Goal: Transaction & Acquisition: Purchase product/service

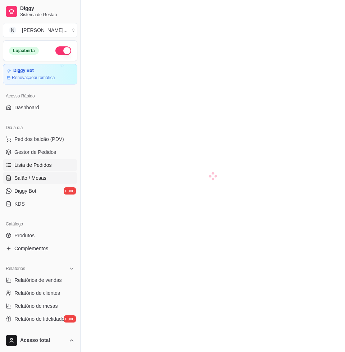
scroll to position [90, 0]
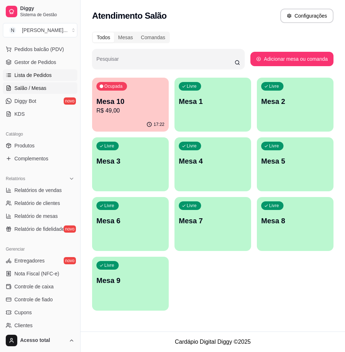
click at [41, 74] on span "Lista de Pedidos" at bounding box center [32, 75] width 37 height 7
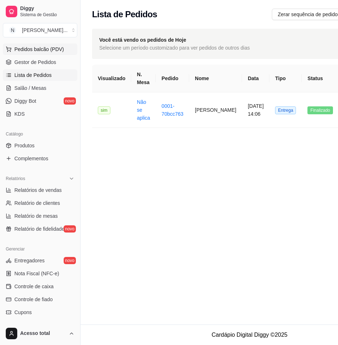
click at [56, 54] on button "Pedidos balcão (PDV)" at bounding box center [40, 48] width 74 height 11
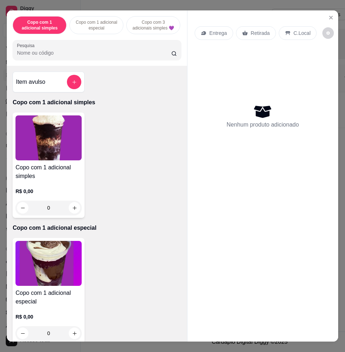
click at [71, 56] on input "Pesquisa" at bounding box center [94, 52] width 154 height 7
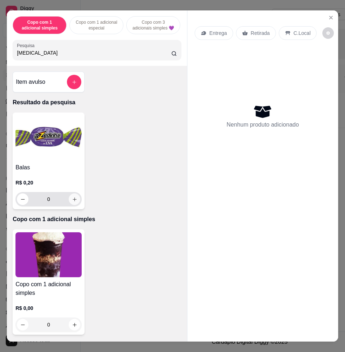
type input "[MEDICAL_DATA]"
click at [71, 205] on button "increase-product-quantity" at bounding box center [74, 198] width 11 height 11
type input "1"
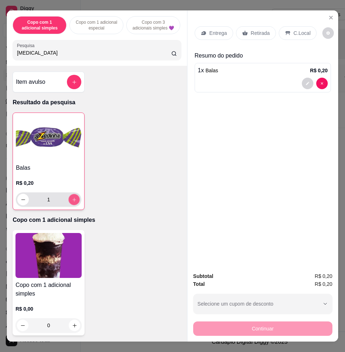
click at [72, 202] on icon "increase-product-quantity" at bounding box center [74, 199] width 5 height 5
type input "2"
click at [72, 202] on icon "increase-product-quantity" at bounding box center [74, 199] width 5 height 5
type input "3"
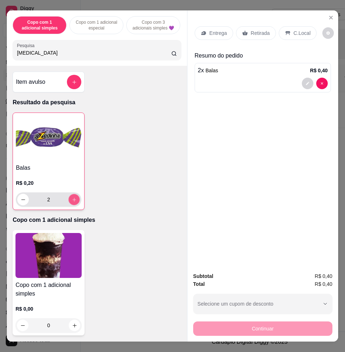
type input "3"
click at [72, 202] on icon "increase-product-quantity" at bounding box center [74, 199] width 5 height 5
type input "4"
click at [72, 202] on icon "increase-product-quantity" at bounding box center [74, 199] width 5 height 5
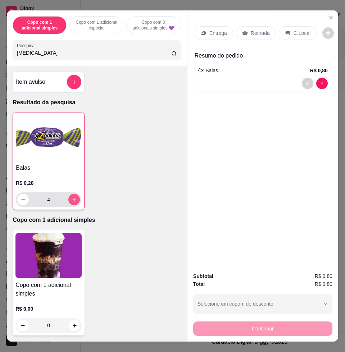
type input "5"
click at [295, 31] on p "C.Local" at bounding box center [301, 32] width 17 height 7
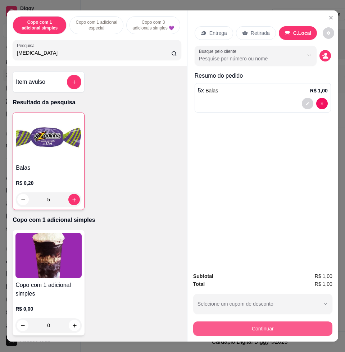
click at [307, 321] on button "Continuar" at bounding box center [262, 328] width 139 height 14
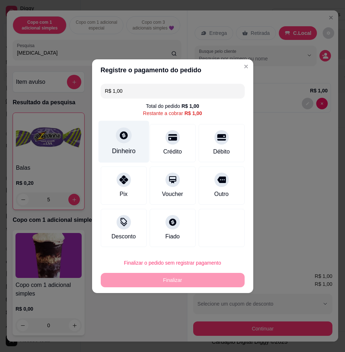
click at [124, 158] on div "Dinheiro" at bounding box center [123, 141] width 51 height 42
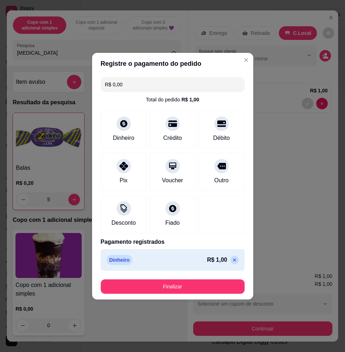
type input "R$ 0,00"
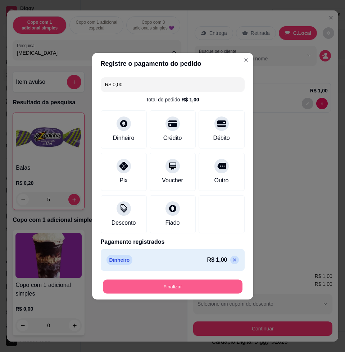
click at [212, 284] on button "Finalizar" at bounding box center [172, 286] width 139 height 14
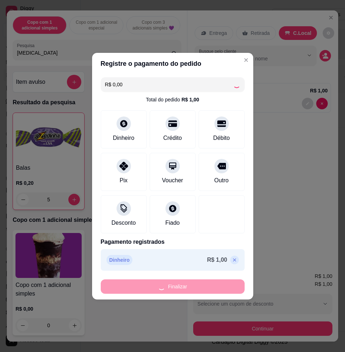
type input "0"
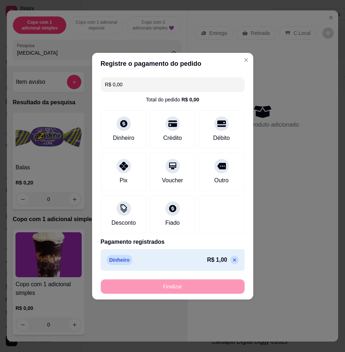
type input "-R$ 1,00"
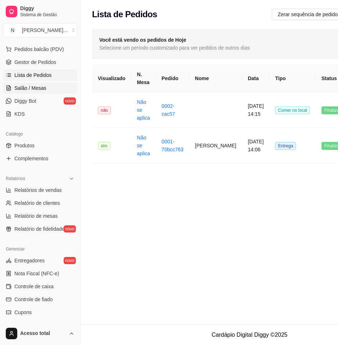
click at [16, 86] on span "Salão / Mesas" at bounding box center [30, 87] width 32 height 7
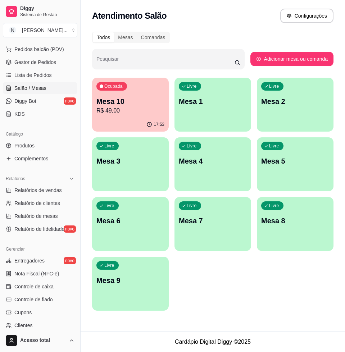
click at [16, 84] on span "Salão / Mesas" at bounding box center [30, 87] width 32 height 7
click at [132, 88] on div "Ocupada Mesa 10 R$ 49,00" at bounding box center [130, 98] width 77 height 40
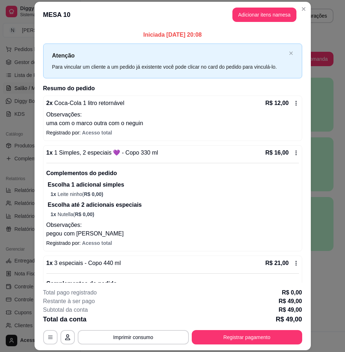
click at [293, 103] on icon at bounding box center [296, 103] width 6 height 6
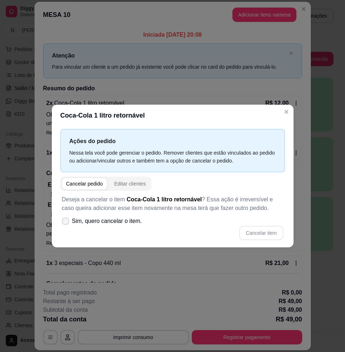
click at [117, 223] on span "Sim, quero cancelar o item." at bounding box center [107, 221] width 70 height 9
click at [66, 223] on input "Sim, quero cancelar o item." at bounding box center [63, 224] width 5 height 5
checkbox input "true"
click at [290, 239] on div "Ações do pedido Nessa tela você pode gerenciar o pedido. Remover clientes que e…" at bounding box center [172, 186] width 241 height 121
click at [277, 234] on button "Cancelar item" at bounding box center [261, 233] width 44 height 14
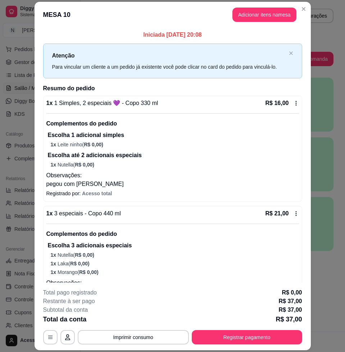
click at [293, 105] on icon at bounding box center [296, 103] width 6 height 6
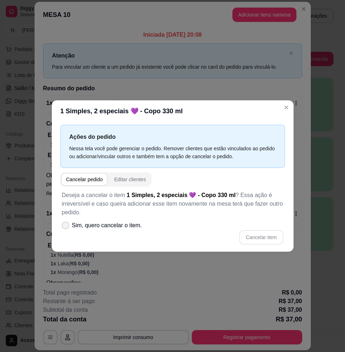
click at [134, 225] on span "Sim, quero cancelar o item." at bounding box center [107, 225] width 70 height 9
click at [66, 226] on input "Sim, quero cancelar o item." at bounding box center [63, 228] width 5 height 5
checkbox input "true"
click at [268, 236] on button "Cancelar item" at bounding box center [261, 237] width 44 height 14
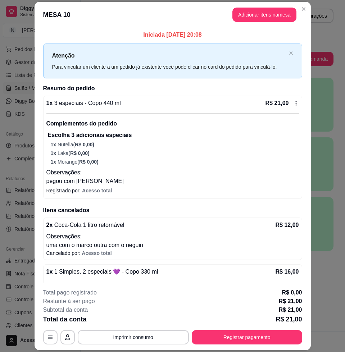
click at [279, 103] on div "R$ 21,00" at bounding box center [281, 103] width 33 height 9
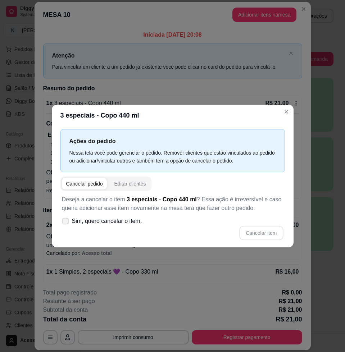
click at [114, 225] on label "Sim, quero cancelar o item." at bounding box center [102, 221] width 86 height 14
click at [66, 225] on input "Sim, quero cancelar o item." at bounding box center [63, 224] width 5 height 5
checkbox input "true"
click at [263, 233] on button "Cancelar item" at bounding box center [261, 233] width 44 height 14
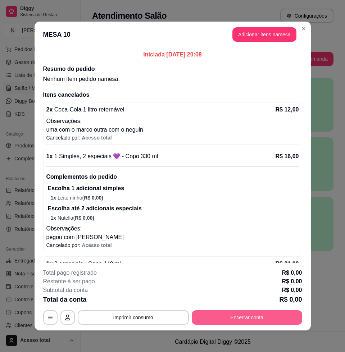
click at [211, 316] on button "Encerrar conta" at bounding box center [247, 317] width 110 height 14
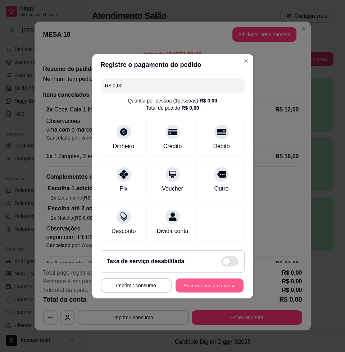
click at [202, 289] on button "Encerrar conta da mesa" at bounding box center [209, 285] width 68 height 14
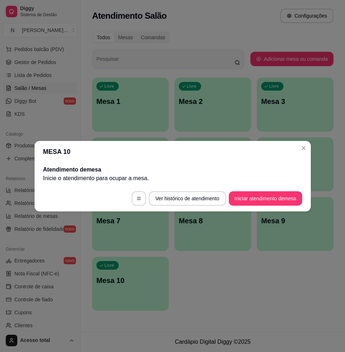
click at [276, 200] on button "Iniciar atendimento de mesa" at bounding box center [265, 198] width 73 height 14
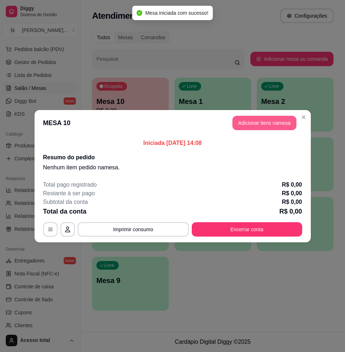
click at [281, 128] on button "Adicionar itens na mesa" at bounding box center [264, 123] width 64 height 14
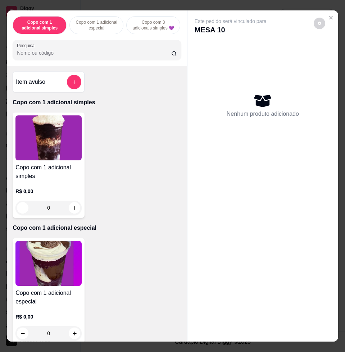
click at [59, 253] on img at bounding box center [48, 263] width 66 height 45
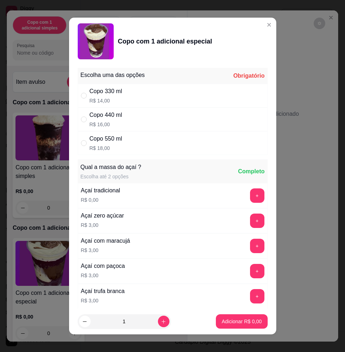
click at [164, 137] on div "Copo 550 ml R$ 18,00" at bounding box center [173, 143] width 190 height 24
radio input "true"
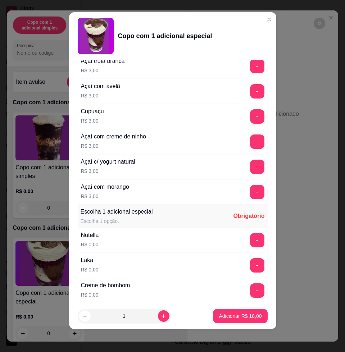
scroll to position [269, 0]
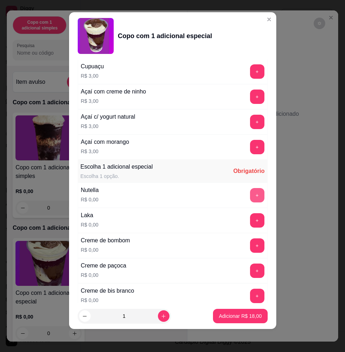
click at [250, 193] on button "+" at bounding box center [257, 195] width 14 height 14
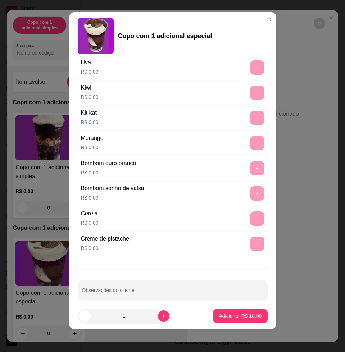
scroll to position [681, 0]
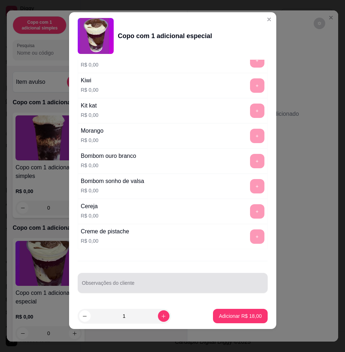
click at [166, 280] on div at bounding box center [172, 283] width 181 height 14
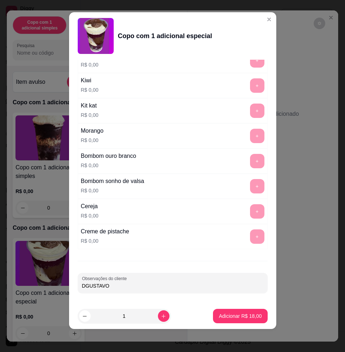
click at [82, 286] on input "DGUSTAVO" at bounding box center [172, 285] width 181 height 7
type input "[PERSON_NAME]"
click at [228, 319] on button "Adicionar R$ 18,00" at bounding box center [240, 316] width 54 height 14
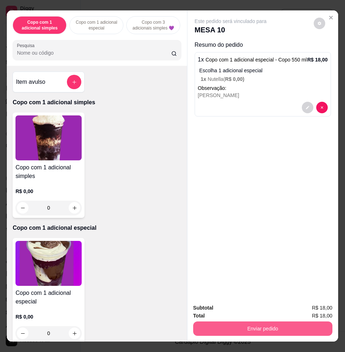
click at [228, 321] on button "Enviar pedido" at bounding box center [262, 328] width 139 height 14
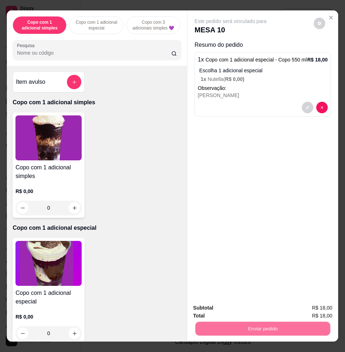
click at [212, 301] on button "Não registrar e enviar pedido" at bounding box center [238, 306] width 73 height 13
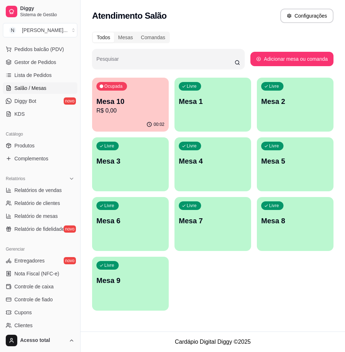
click at [207, 119] on div "Livre Mesa 1" at bounding box center [212, 100] width 77 height 45
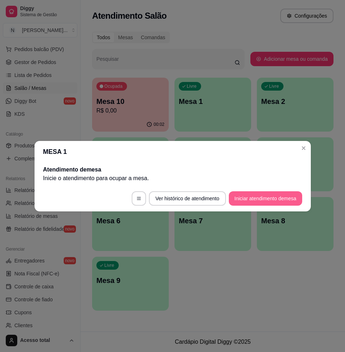
click at [247, 198] on button "Iniciar atendimento de mesa" at bounding box center [265, 198] width 73 height 14
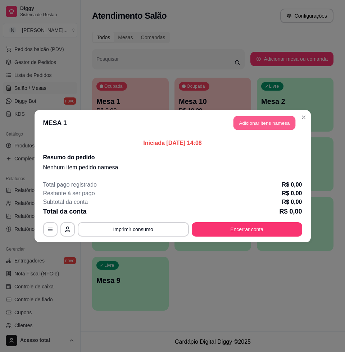
click at [257, 125] on button "Adicionar itens na mesa" at bounding box center [264, 123] width 62 height 14
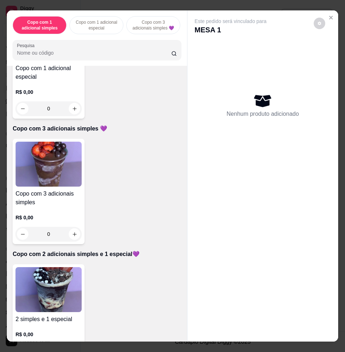
scroll to position [314, 0]
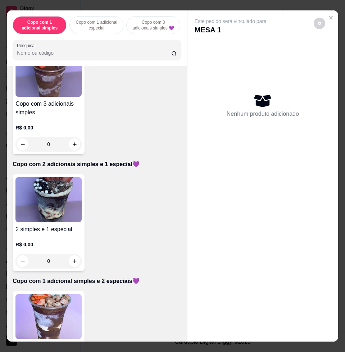
click at [53, 294] on img at bounding box center [48, 316] width 66 height 45
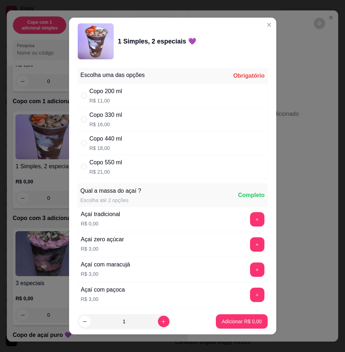
click at [129, 121] on div "Copo 330 ml R$ 16,00" at bounding box center [173, 119] width 190 height 24
radio input "true"
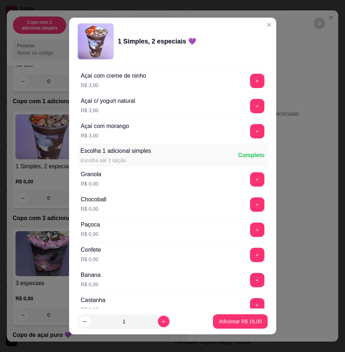
scroll to position [404, 0]
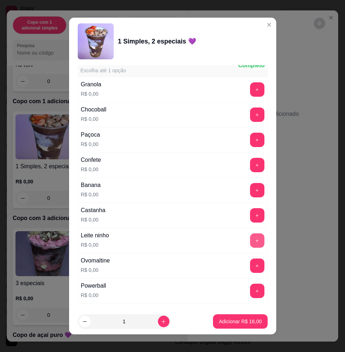
click at [250, 239] on button "+" at bounding box center [257, 240] width 14 height 14
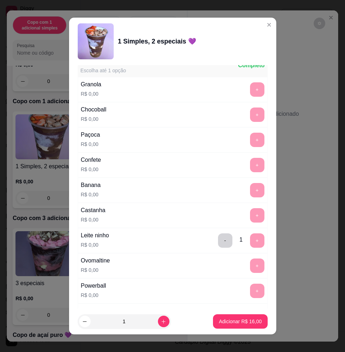
scroll to position [584, 0]
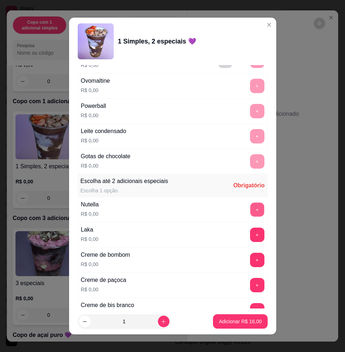
click at [250, 208] on button "+" at bounding box center [257, 210] width 14 height 14
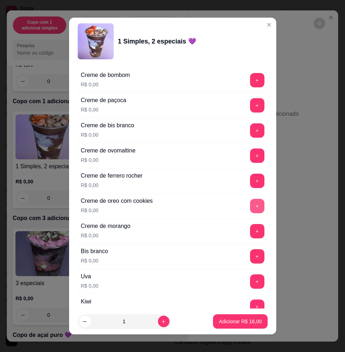
scroll to position [853, 0]
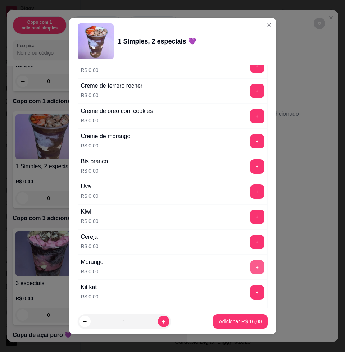
click at [250, 271] on button "+" at bounding box center [257, 267] width 14 height 14
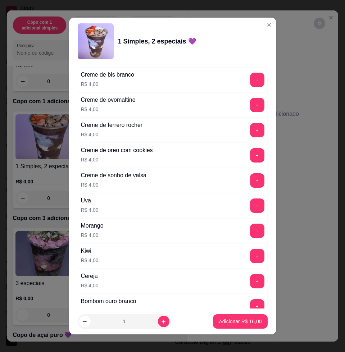
scroll to position [1782, 0]
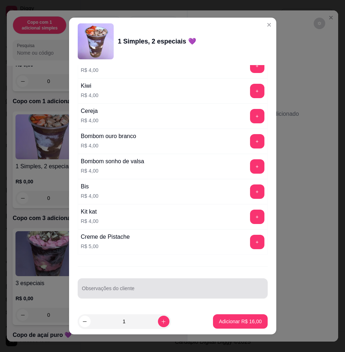
click at [161, 286] on div at bounding box center [172, 288] width 181 height 14
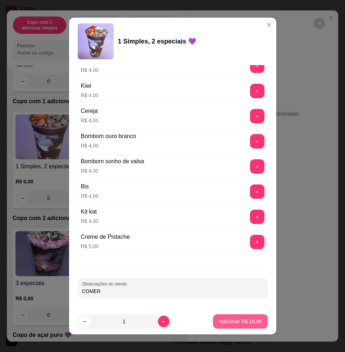
type input "COMER"
click at [230, 323] on p "Adicionar R$ 16,00" at bounding box center [239, 321] width 43 height 7
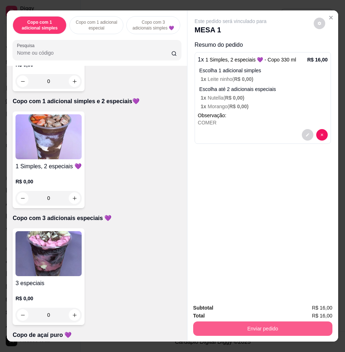
click at [276, 328] on button "Enviar pedido" at bounding box center [262, 328] width 139 height 14
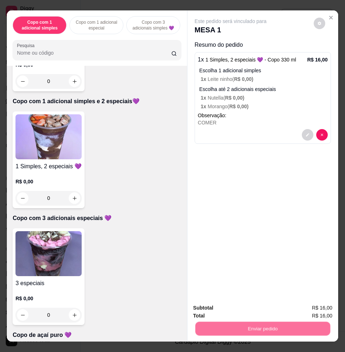
click at [262, 310] on button "Não registrar e enviar pedido" at bounding box center [237, 307] width 75 height 14
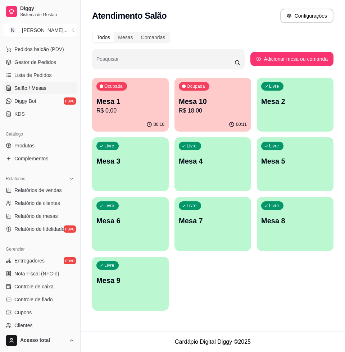
click at [275, 97] on p "Mesa 2" at bounding box center [295, 101] width 68 height 10
click at [134, 286] on div "Livre Mesa 9" at bounding box center [130, 279] width 77 height 45
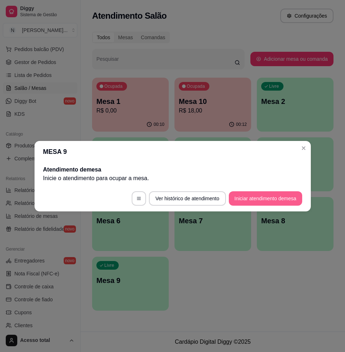
click at [260, 201] on button "Iniciar atendimento de mesa" at bounding box center [265, 198] width 73 height 14
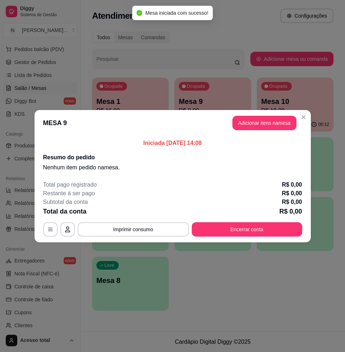
drag, startPoint x: 282, startPoint y: 135, endPoint x: 277, endPoint y: 128, distance: 8.6
click at [281, 132] on header "MESA 9 Adicionar itens na mesa" at bounding box center [172, 123] width 276 height 26
click at [277, 128] on button "Adicionar itens na mesa" at bounding box center [264, 123] width 64 height 14
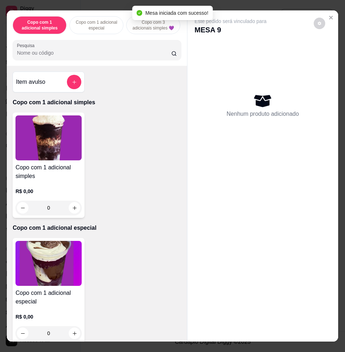
click at [67, 89] on div at bounding box center [74, 82] width 14 height 14
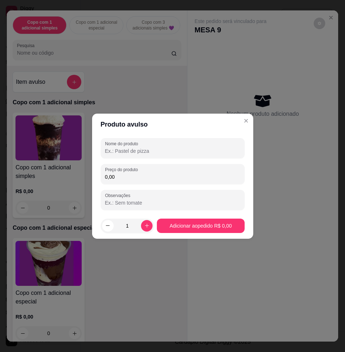
click at [125, 186] on div "Nome do produto Preço do produto 0,00 Observações" at bounding box center [173, 174] width 144 height 72
click at [124, 175] on input "0,00" at bounding box center [172, 176] width 135 height 7
type input "9,70"
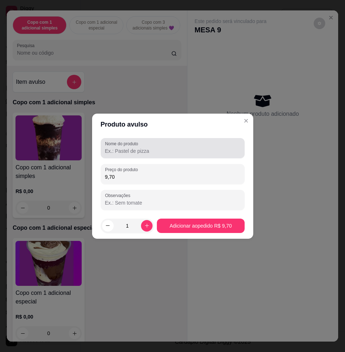
click at [154, 144] on div at bounding box center [172, 148] width 135 height 14
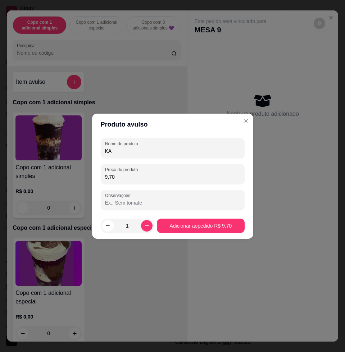
type input "K"
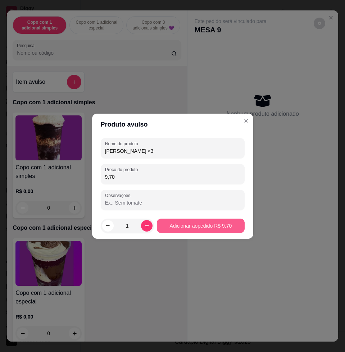
type input "[PERSON_NAME] <3"
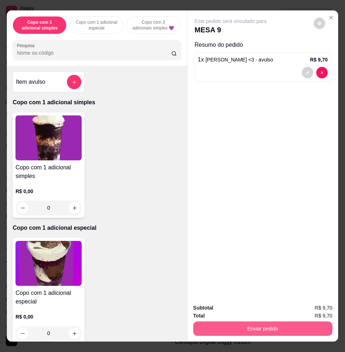
click at [250, 327] on button "Enviar pedido" at bounding box center [262, 328] width 139 height 14
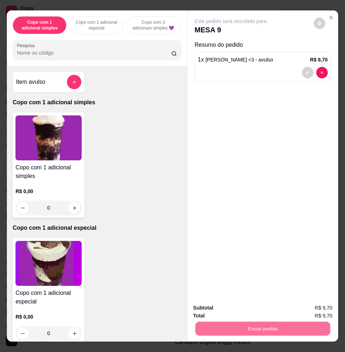
click at [260, 309] on button "Não registrar e enviar pedido" at bounding box center [237, 307] width 75 height 14
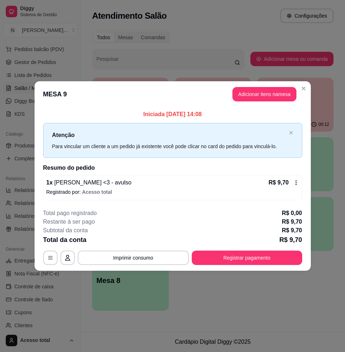
click at [303, 87] on div "Ocupada Mesa 10 R$ 18,00" at bounding box center [295, 98] width 77 height 40
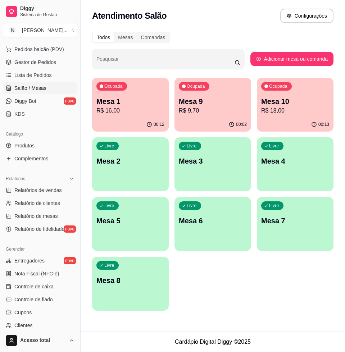
click at [123, 107] on p "R$ 16,00" at bounding box center [130, 110] width 68 height 9
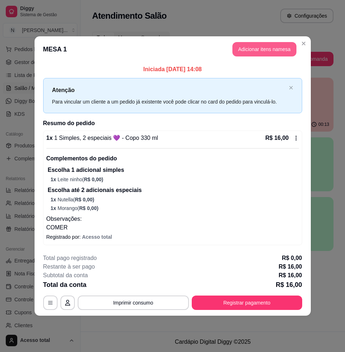
click at [252, 47] on button "Adicionar itens na mesa" at bounding box center [264, 49] width 64 height 14
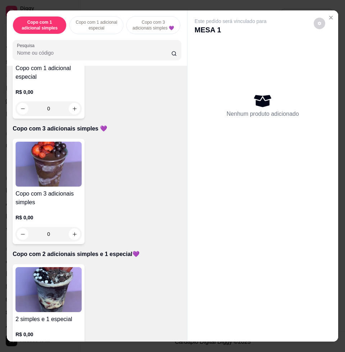
scroll to position [404, 0]
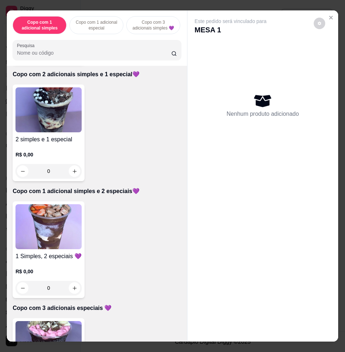
click at [54, 203] on div "Item avulso Copo com 1 adicional simples Copo com 1 adicional simples R$ 0,00 0…" at bounding box center [97, 203] width 180 height 275
click at [54, 210] on img at bounding box center [48, 226] width 66 height 45
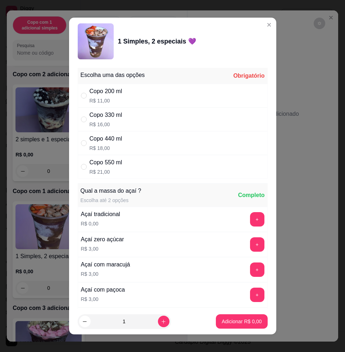
click at [161, 115] on div "Copo 330 ml R$ 16,00" at bounding box center [173, 119] width 190 height 24
radio input "true"
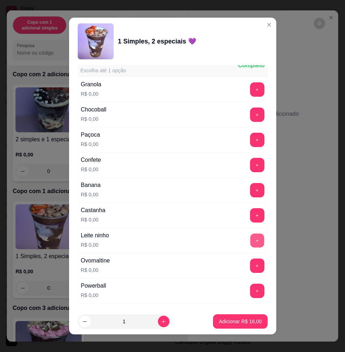
click at [250, 242] on button "+" at bounding box center [257, 241] width 14 height 14
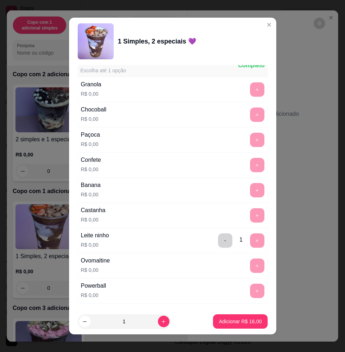
scroll to position [584, 0]
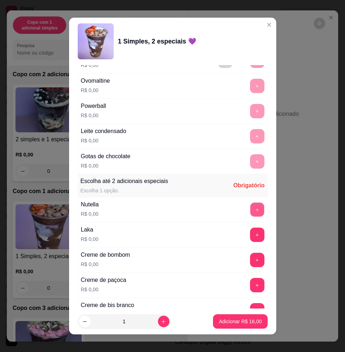
click at [250, 209] on button "+" at bounding box center [257, 210] width 14 height 14
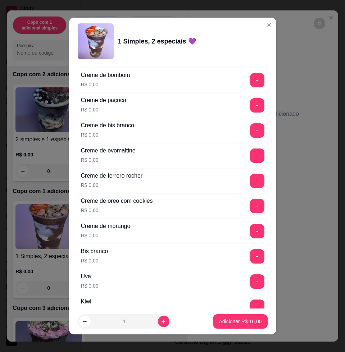
scroll to position [853, 0]
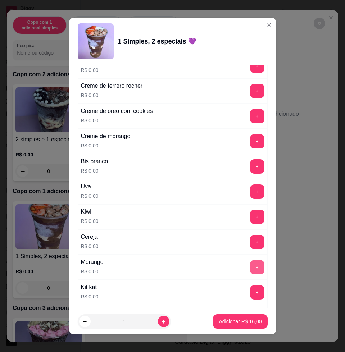
click at [250, 263] on button "+" at bounding box center [257, 267] width 14 height 14
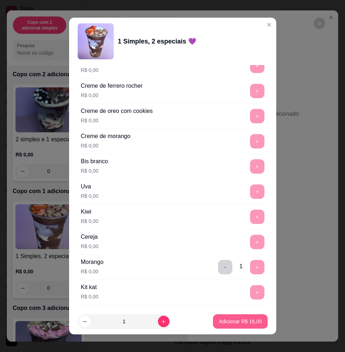
click at [227, 320] on p "Adicionar R$ 16,00" at bounding box center [239, 321] width 43 height 7
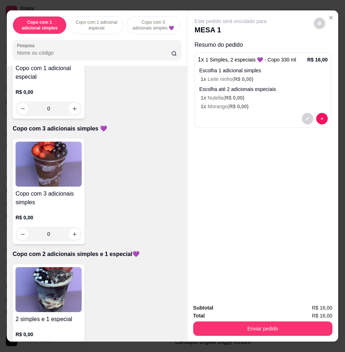
scroll to position [135, 0]
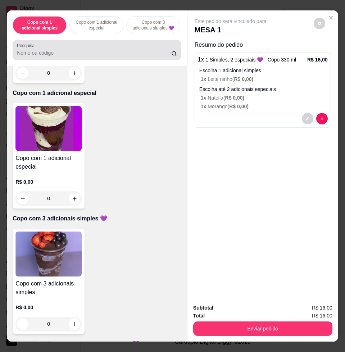
click at [78, 54] on input "Pesquisa" at bounding box center [94, 52] width 154 height 7
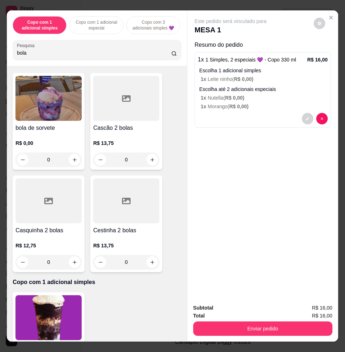
scroll to position [0, 0]
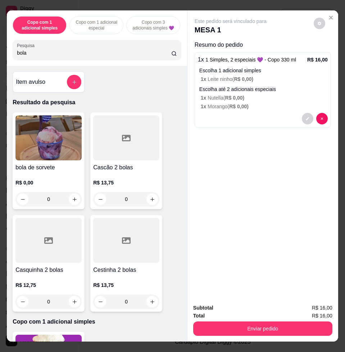
type input "bola"
click at [57, 172] on h4 "bola de sorvete" at bounding box center [48, 167] width 66 height 9
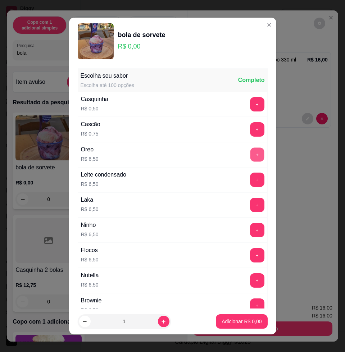
click at [250, 155] on button "+" at bounding box center [257, 155] width 14 height 14
click at [248, 322] on p "Adicionar R$ 19,50" at bounding box center [240, 321] width 42 height 7
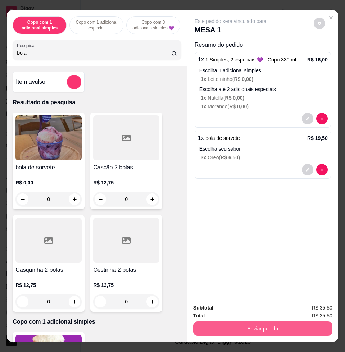
click at [292, 323] on button "Enviar pedido" at bounding box center [262, 328] width 139 height 14
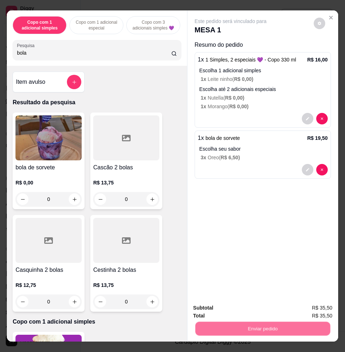
click at [230, 309] on button "Não registrar e enviar pedido" at bounding box center [237, 307] width 75 height 14
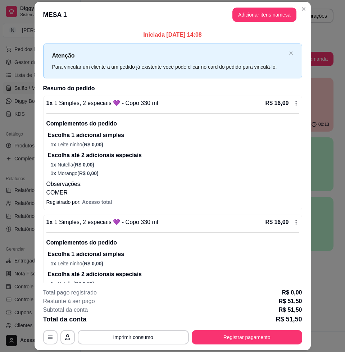
click at [206, 300] on div "Restante à ser pago R$ 51,50" at bounding box center [172, 301] width 259 height 9
drag, startPoint x: 206, startPoint y: 300, endPoint x: 211, endPoint y: 299, distance: 5.1
click at [211, 299] on div "Restante à ser pago R$ 51,50" at bounding box center [172, 301] width 259 height 9
drag, startPoint x: 211, startPoint y: 299, endPoint x: 243, endPoint y: 306, distance: 32.7
click at [243, 306] on div "Subtotal da conta R$ 51,50" at bounding box center [172, 309] width 259 height 9
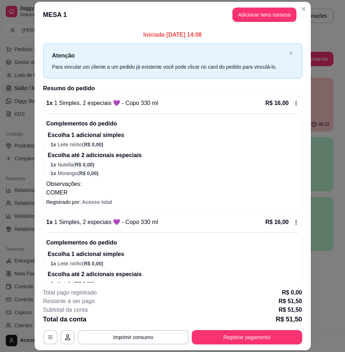
click at [244, 297] on div "Restante à ser pago R$ 51,50" at bounding box center [172, 301] width 259 height 9
click at [243, 298] on div "Restante à ser pago R$ 51,50" at bounding box center [172, 301] width 259 height 9
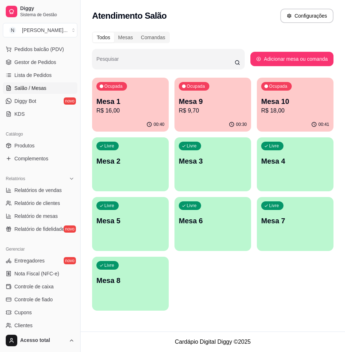
click at [146, 101] on p "Mesa 1" at bounding box center [130, 101] width 68 height 10
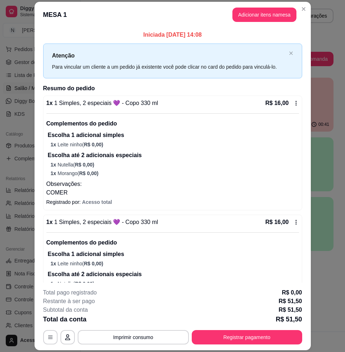
click at [292, 8] on header "MESA 1 Adicionar itens na mesa" at bounding box center [172, 15] width 276 height 26
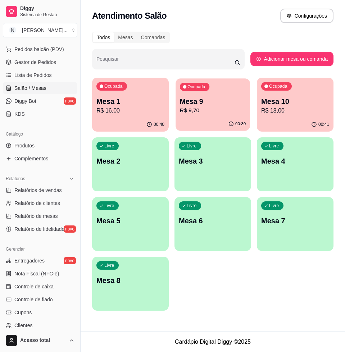
click at [198, 99] on p "Mesa 9" at bounding box center [213, 102] width 66 height 10
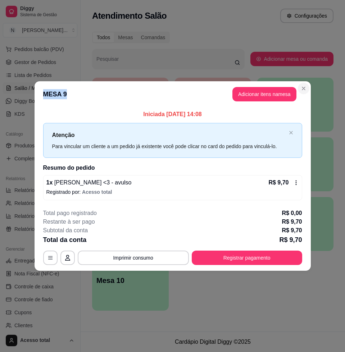
drag, startPoint x: 307, startPoint y: 93, endPoint x: 303, endPoint y: 93, distance: 4.7
click at [303, 93] on section "**********" at bounding box center [172, 175] width 276 height 189
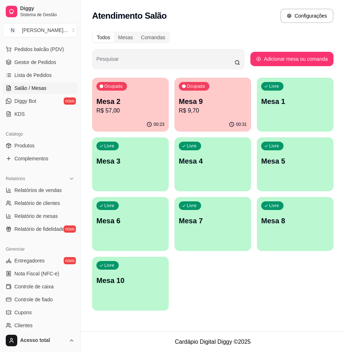
click at [129, 111] on p "R$ 57,00" at bounding box center [130, 110] width 68 height 9
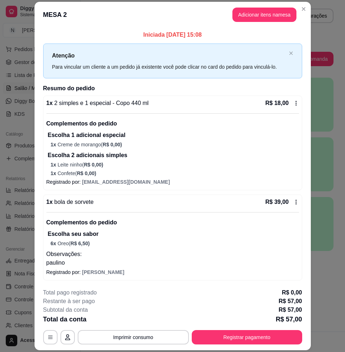
scroll to position [1, 0]
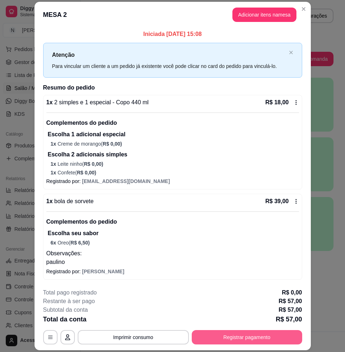
click at [251, 330] on button "Registrar pagamento" at bounding box center [247, 337] width 110 height 14
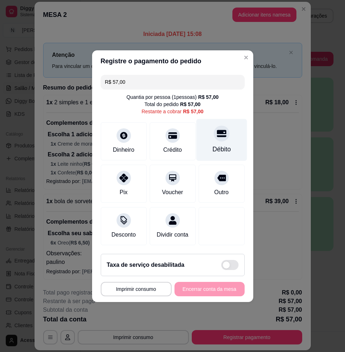
click at [221, 135] on div "Débito" at bounding box center [221, 140] width 51 height 42
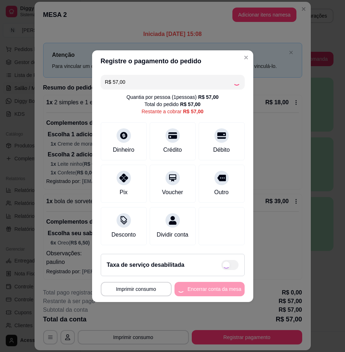
type input "R$ 0,00"
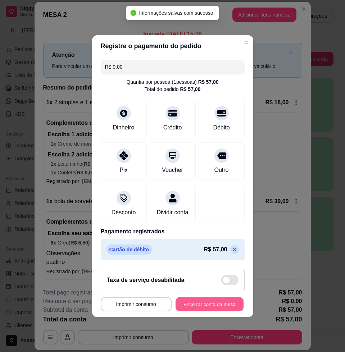
click at [227, 311] on button "Encerrar conta da mesa" at bounding box center [209, 304] width 68 height 14
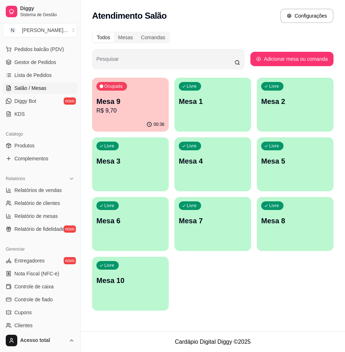
click at [221, 309] on div "Ocupada Mesa 9 R$ 9,70 00:36 Livre Mesa 1 Livre Mesa 2 Livre Mesa 3 Livre Mesa …" at bounding box center [212, 194] width 241 height 233
drag, startPoint x: 221, startPoint y: 309, endPoint x: 208, endPoint y: 341, distance: 34.6
click at [208, 341] on footer "Cardápio Digital Diggy © 2025" at bounding box center [212, 341] width 264 height 20
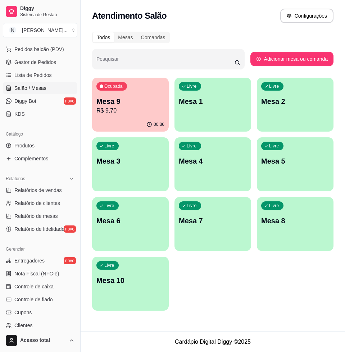
click at [208, 341] on footer "Cardápio Digital Diggy © 2025" at bounding box center [212, 341] width 264 height 20
click at [185, 251] on div "Ocupada Mesa 9 R$ 9,70 00:36 Livre Mesa 1 Livre Mesa 2 Livre Mesa 3 Livre Mesa …" at bounding box center [212, 194] width 241 height 233
click at [188, 245] on div "button" at bounding box center [212, 246] width 77 height 9
click at [165, 267] on div "Livre Mesa 10" at bounding box center [130, 279] width 74 height 44
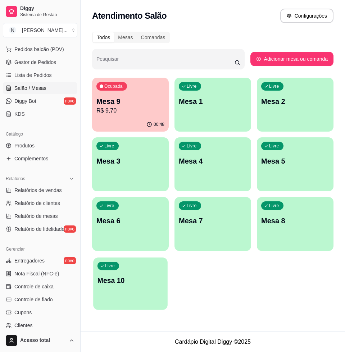
click at [166, 264] on div "Livre Mesa 10" at bounding box center [130, 279] width 74 height 44
click at [168, 254] on div "Ocupada Mesa 9 R$ 9,70 00:48 Livre Mesa 1 Livre Mesa 2 Livre Mesa 3 Livre Mesa …" at bounding box center [212, 194] width 241 height 233
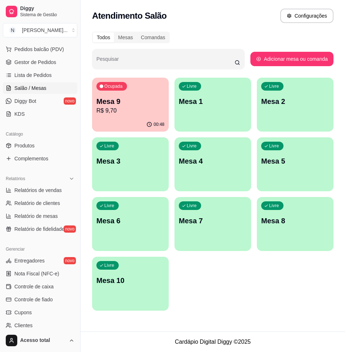
click at [168, 254] on div "Ocupada Mesa 9 R$ 9,70 00:48 Livre Mesa 1 Livre Mesa 2 Livre Mesa 3 Livre Mesa …" at bounding box center [212, 194] width 241 height 233
click at [162, 267] on div "Livre Mesa 10" at bounding box center [130, 279] width 74 height 44
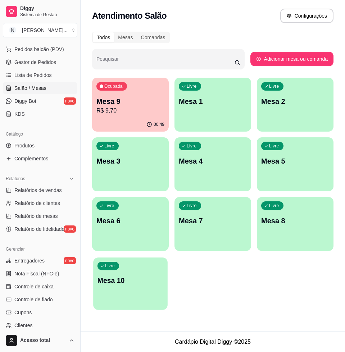
click at [147, 297] on div "Livre Mesa 10" at bounding box center [130, 279] width 74 height 44
click at [40, 49] on span "Pedidos balcão (PDV)" at bounding box center [39, 49] width 50 height 7
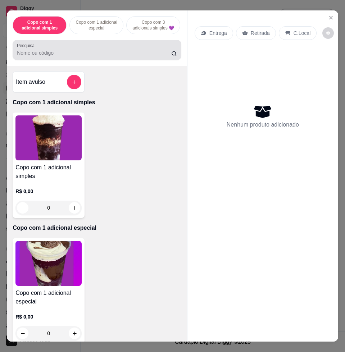
click at [78, 50] on div at bounding box center [97, 50] width 160 height 14
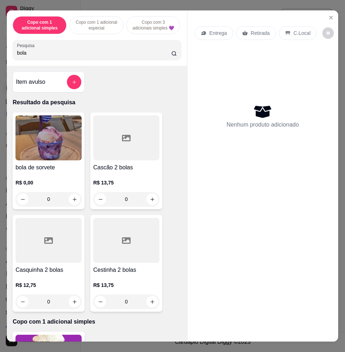
type input "bola"
click at [44, 132] on img at bounding box center [48, 137] width 66 height 45
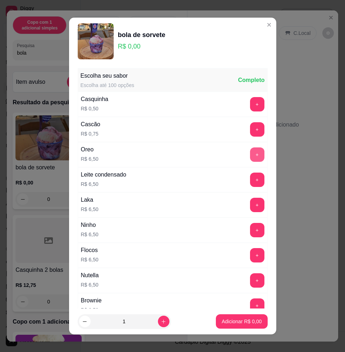
click at [250, 154] on button "+" at bounding box center [257, 154] width 14 height 14
click at [246, 319] on p "Adicionar R$ 6,50" at bounding box center [241, 321] width 40 height 7
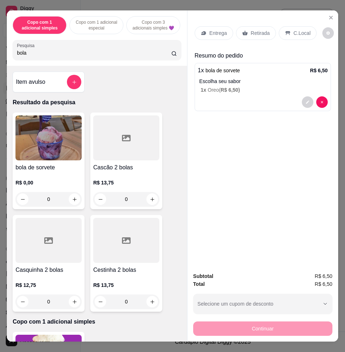
click at [97, 55] on input "bola" at bounding box center [94, 52] width 154 height 7
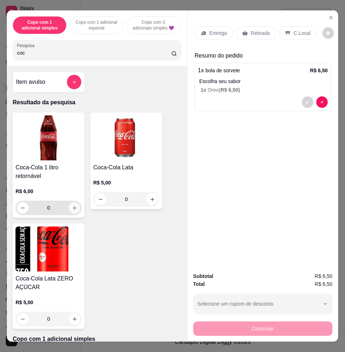
type input "coc"
click at [71, 213] on button "increase-product-quantity" at bounding box center [74, 207] width 11 height 11
type input "1"
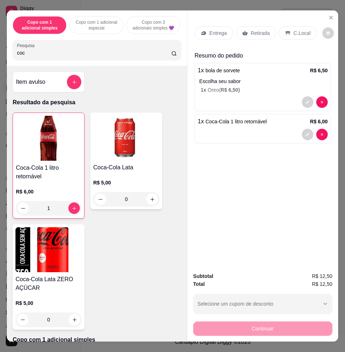
click at [295, 29] on p "C.Local" at bounding box center [301, 32] width 17 height 7
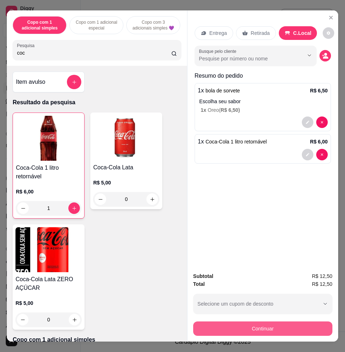
click at [246, 326] on button "Continuar" at bounding box center [262, 328] width 139 height 14
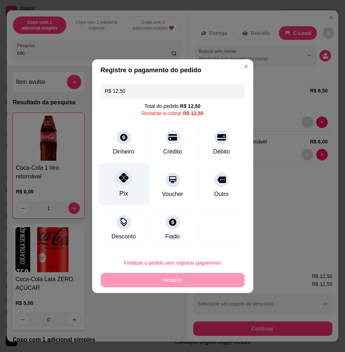
click at [130, 194] on div "Pix" at bounding box center [123, 184] width 51 height 42
type input "R$ 0,00"
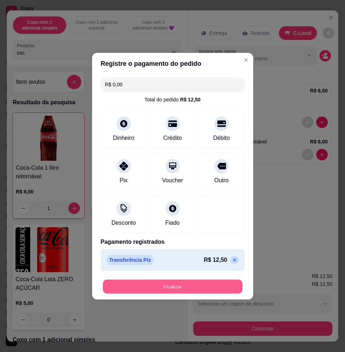
click at [173, 279] on button "Finalizar" at bounding box center [172, 286] width 139 height 14
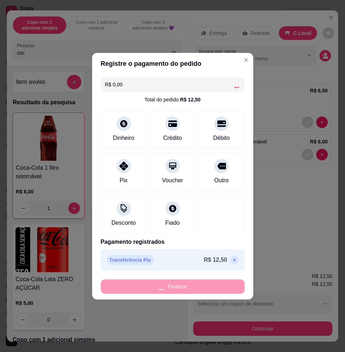
type input "0"
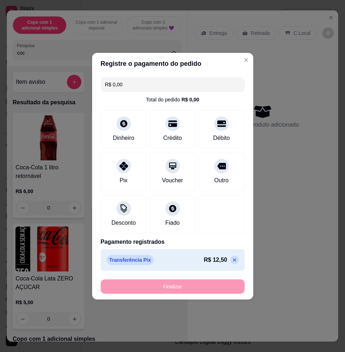
type input "-R$ 12,50"
